Goal: Task Accomplishment & Management: Manage account settings

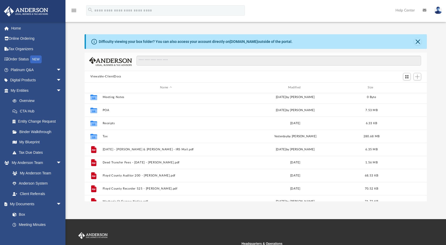
scroll to position [101, 0]
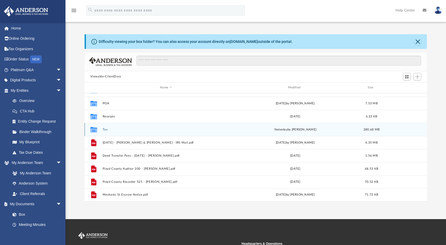
click at [104, 129] on button "Tax" at bounding box center [165, 129] width 127 height 3
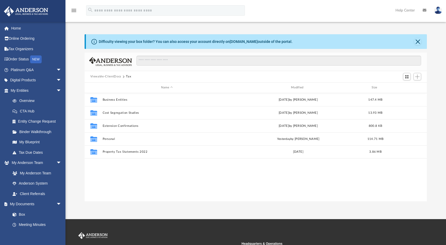
scroll to position [0, 0]
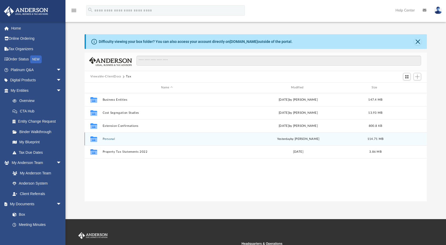
click at [109, 139] on button "Personal" at bounding box center [166, 138] width 129 height 3
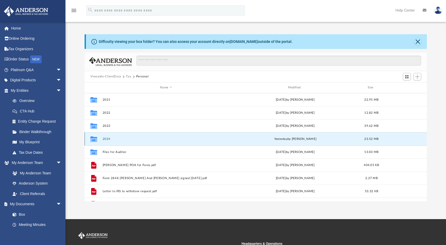
click at [107, 139] on button "2024" at bounding box center [165, 138] width 127 height 3
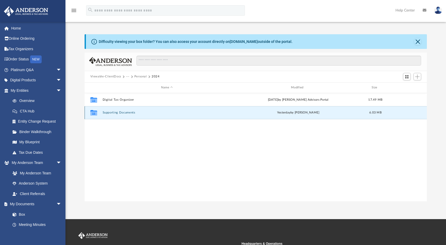
click at [124, 112] on button "Supporting Documents" at bounding box center [166, 112] width 129 height 3
click at [124, 114] on button "Supporting Documents" at bounding box center [166, 112] width 129 height 3
click at [400, 113] on div "Collaborated Folder Supporting Documents [DATE] by [PERSON_NAME] 6.03 MB" at bounding box center [256, 112] width 343 height 13
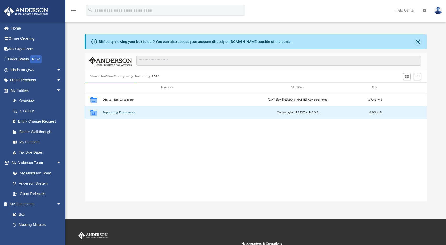
click at [95, 112] on icon "grid" at bounding box center [93, 114] width 7 height 4
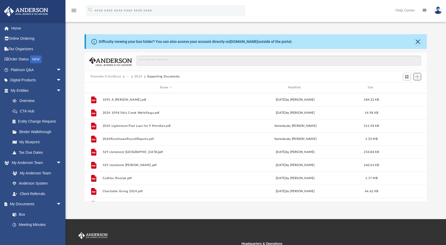
click at [418, 75] on span "Add" at bounding box center [417, 77] width 4 height 4
click at [405, 88] on li "Upload" at bounding box center [409, 87] width 17 height 5
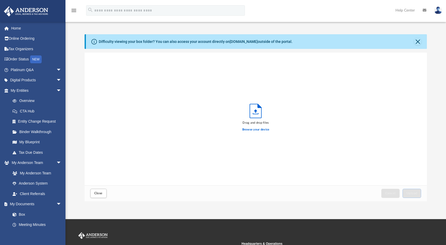
scroll to position [129, 338]
click at [258, 130] on label "Browse your device" at bounding box center [255, 130] width 27 height 5
click at [0, 0] on input "Browse your device" at bounding box center [0, 0] width 0 height 0
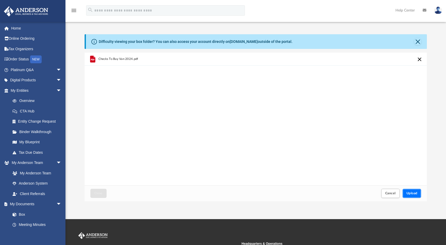
click at [410, 190] on button "Upload" at bounding box center [412, 193] width 19 height 9
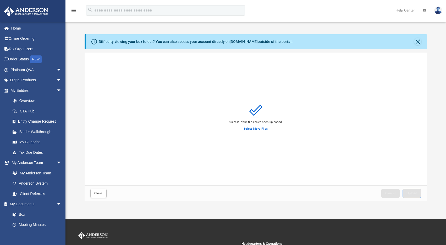
click at [258, 129] on label "Select More Files" at bounding box center [256, 129] width 24 height 5
click at [0, 0] on input "Select More Files" at bounding box center [0, 0] width 0 height 0
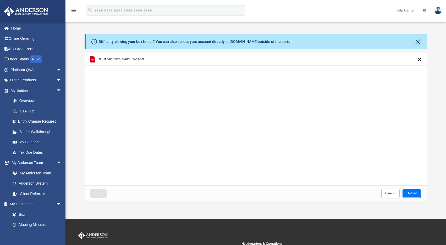
click at [412, 192] on span "Upload" at bounding box center [411, 193] width 11 height 3
click at [96, 194] on span "Close" at bounding box center [98, 193] width 8 height 3
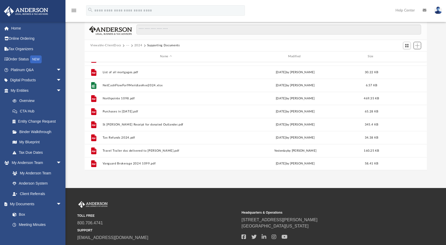
scroll to position [68, 0]
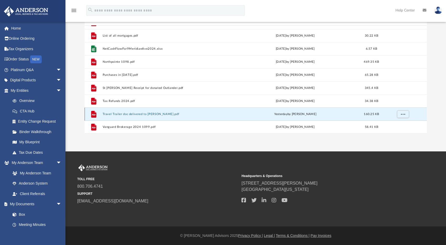
click at [145, 116] on button "Travel Trailer doc delivered to [PERSON_NAME].pdf" at bounding box center [165, 114] width 127 height 3
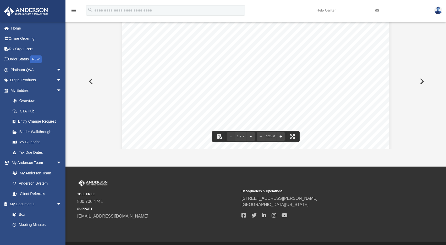
scroll to position [0, 0]
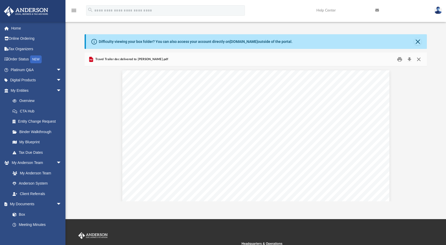
click at [420, 60] on button "Close" at bounding box center [418, 59] width 9 height 8
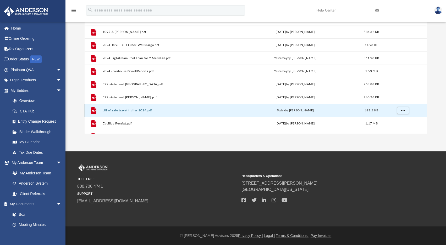
click at [131, 109] on button "bill of sale travel trailer 2024.pdf" at bounding box center [165, 110] width 127 height 3
